Goal: Task Accomplishment & Management: Use online tool/utility

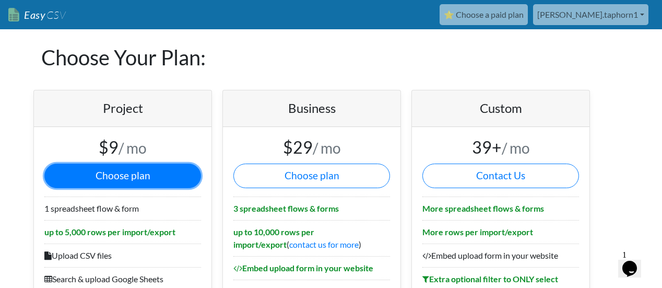
click at [141, 177] on button "Choose plan" at bounding box center [122, 176] width 157 height 25
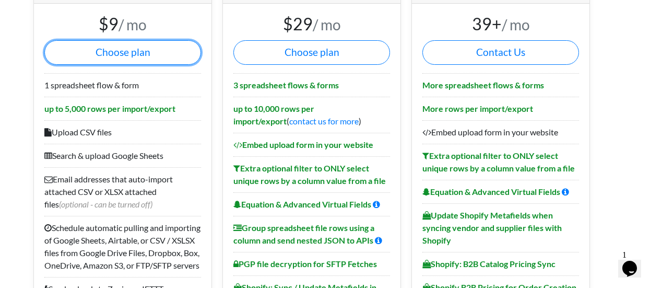
scroll to position [125, 0]
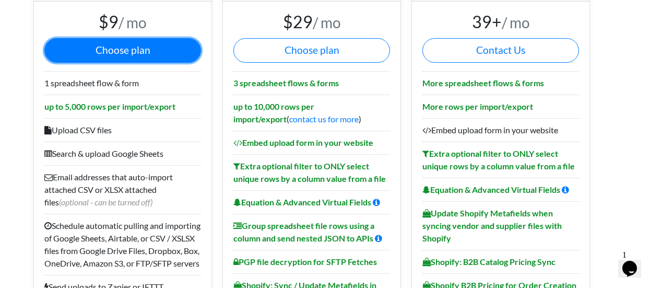
click at [114, 53] on button "Choose plan" at bounding box center [122, 50] width 157 height 25
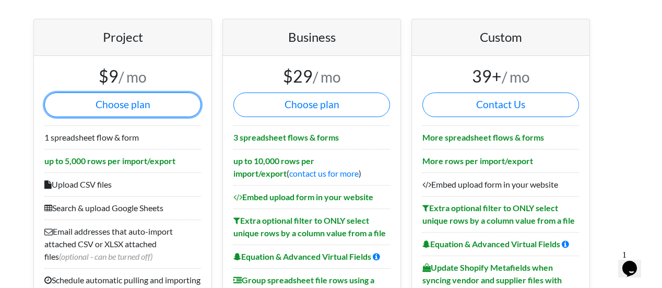
scroll to position [0, 0]
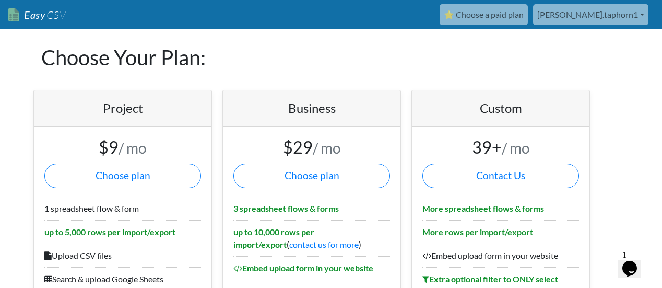
click at [24, 19] on link "Easy CSV" at bounding box center [36, 14] width 57 height 21
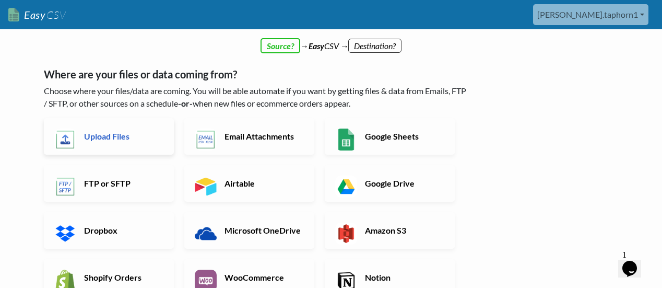
click at [125, 140] on h6 "Upload Files" at bounding box center [122, 136] width 82 height 10
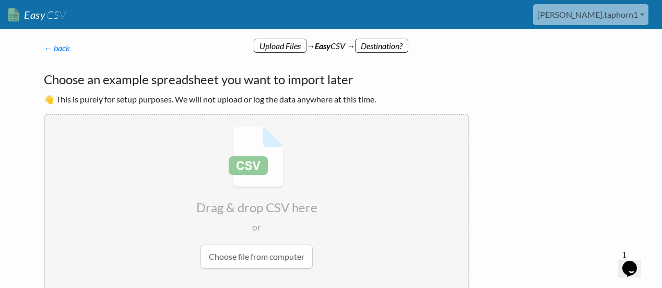
click at [265, 257] on input "file" at bounding box center [257, 197] width 424 height 165
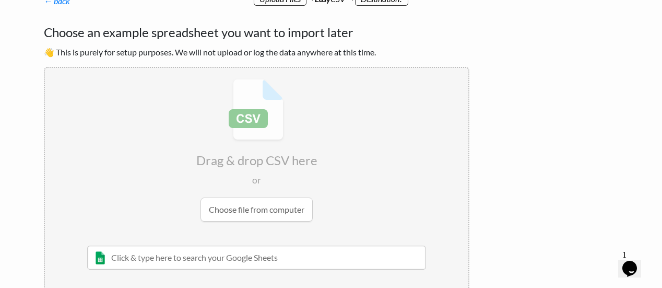
scroll to position [125, 0]
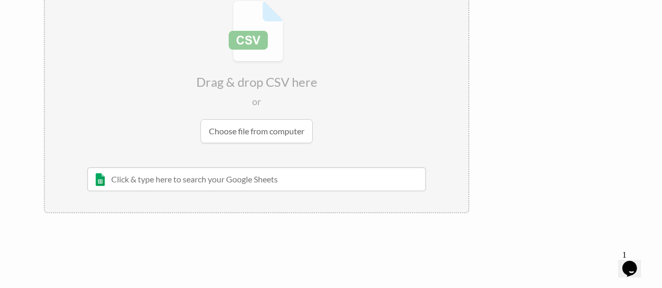
click at [261, 135] on input "file" at bounding box center [257, 72] width 424 height 165
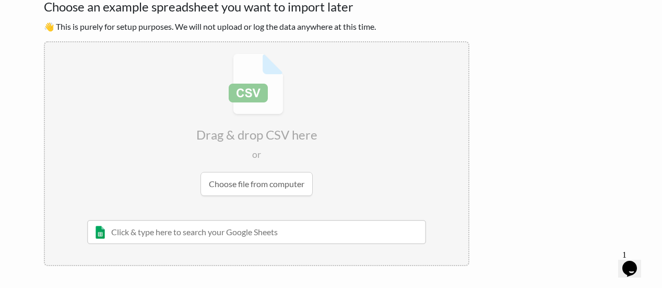
scroll to position [0, 0]
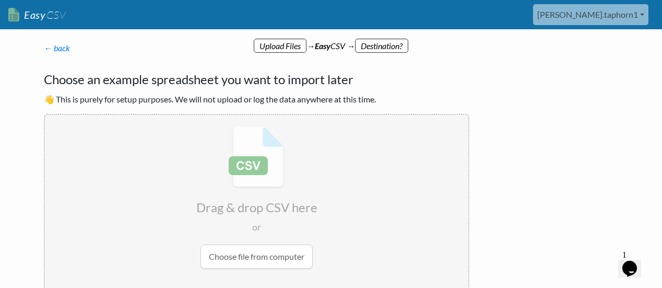
click at [285, 46] on p "← back Thanks for signing up! Set up your Import Flow and Upload Page in 1 minu…" at bounding box center [257, 48] width 426 height 13
click at [254, 227] on input "file" at bounding box center [257, 197] width 424 height 165
click at [236, 258] on input "file" at bounding box center [257, 197] width 424 height 165
click at [279, 46] on p "← back Thanks for signing up! Set up your Import Flow and Upload Page in 1 minu…" at bounding box center [257, 48] width 426 height 13
click at [290, 261] on input "file" at bounding box center [257, 197] width 424 height 165
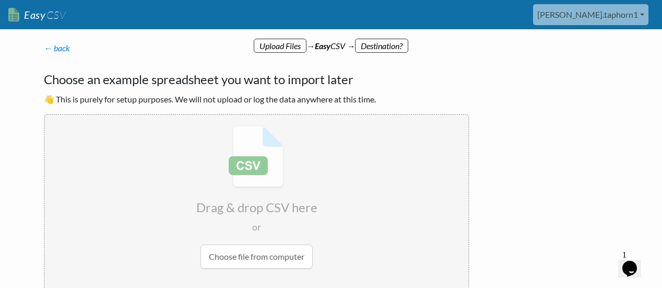
click at [383, 49] on p "← back Thanks for signing up! Set up your Import Flow and Upload Page in 1 minu…" at bounding box center [257, 48] width 426 height 13
click at [321, 37] on div "← back Thanks for signing up! Set up your Import Flow and Upload Page in 1 minu…" at bounding box center [256, 190] width 447 height 318
click at [252, 263] on input "file" at bounding box center [257, 197] width 424 height 165
click at [279, 51] on p "← back Thanks for signing up! Set up your Import Flow and Upload Page in 1 minu…" at bounding box center [257, 48] width 426 height 13
click at [261, 178] on input "file" at bounding box center [257, 197] width 424 height 165
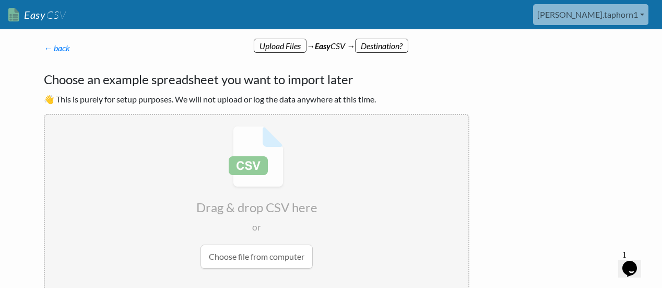
click at [269, 209] on input "file" at bounding box center [257, 197] width 424 height 165
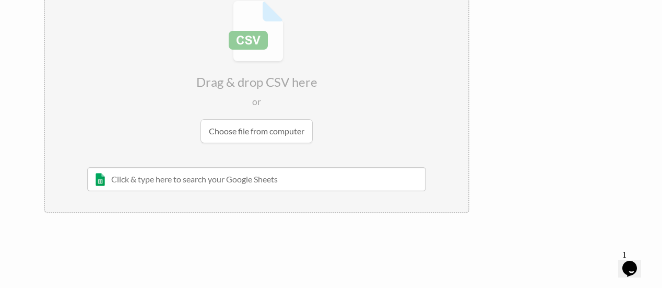
scroll to position [126, 0]
